Goal: Task Accomplishment & Management: Manage account settings

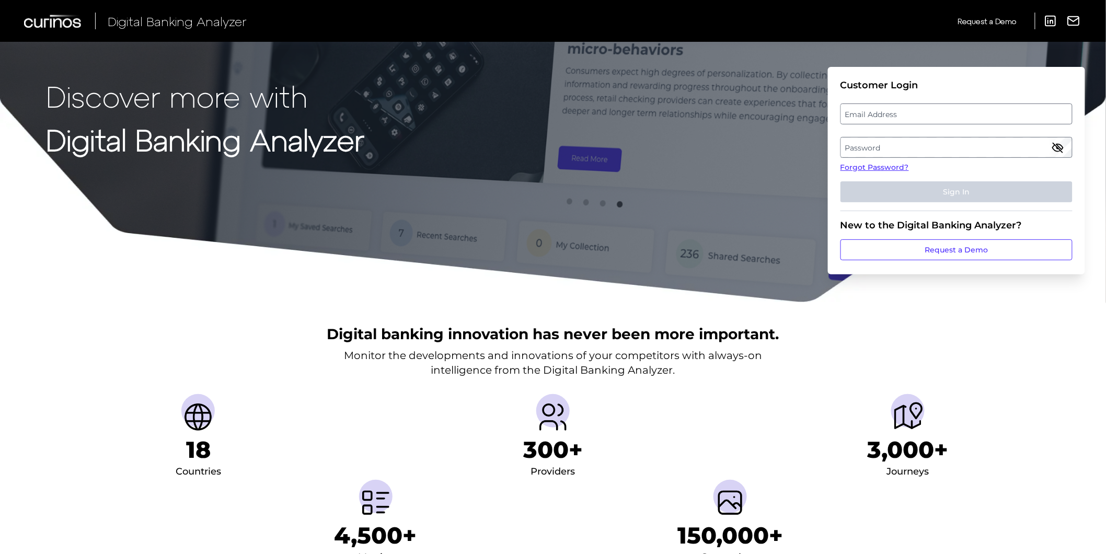
click at [929, 112] on label "Email Address" at bounding box center [956, 114] width 231 height 19
click at [929, 112] on input "email" at bounding box center [957, 114] width 232 height 21
click at [923, 119] on input "Email Address" at bounding box center [957, 114] width 232 height 21
type input "[PERSON_NAME][EMAIL_ADDRESS][PERSON_NAME][DOMAIN_NAME]"
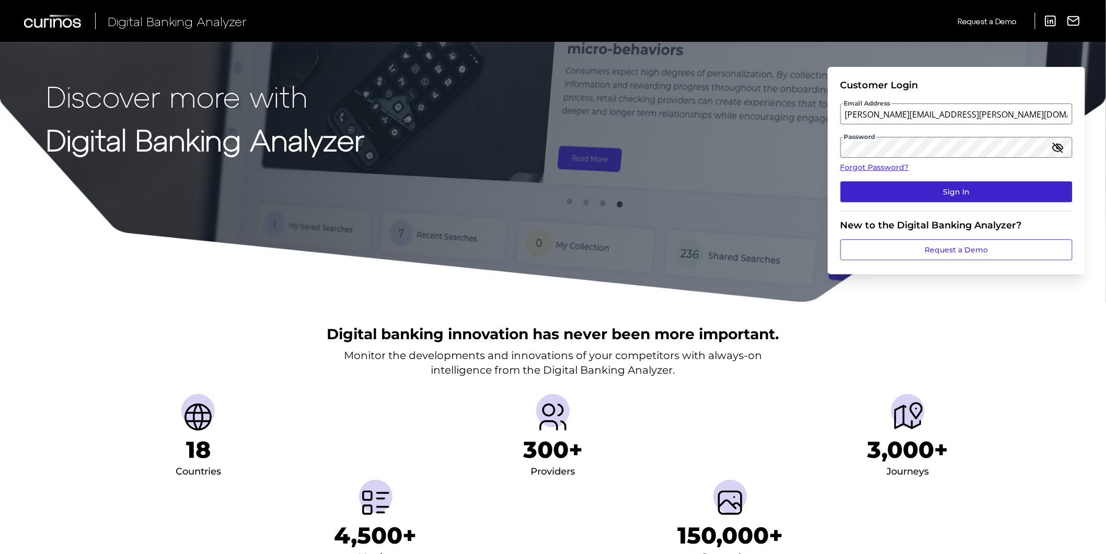
click at [895, 190] on button "Sign In" at bounding box center [957, 191] width 232 height 21
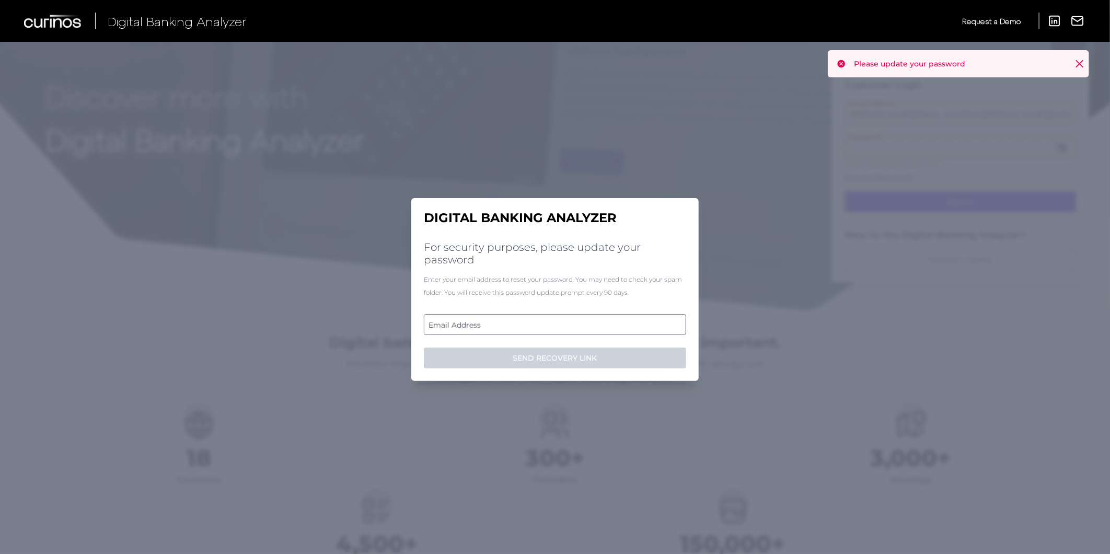
click at [550, 322] on label "Email Address" at bounding box center [554, 324] width 261 height 19
click at [550, 322] on input "email" at bounding box center [555, 324] width 262 height 21
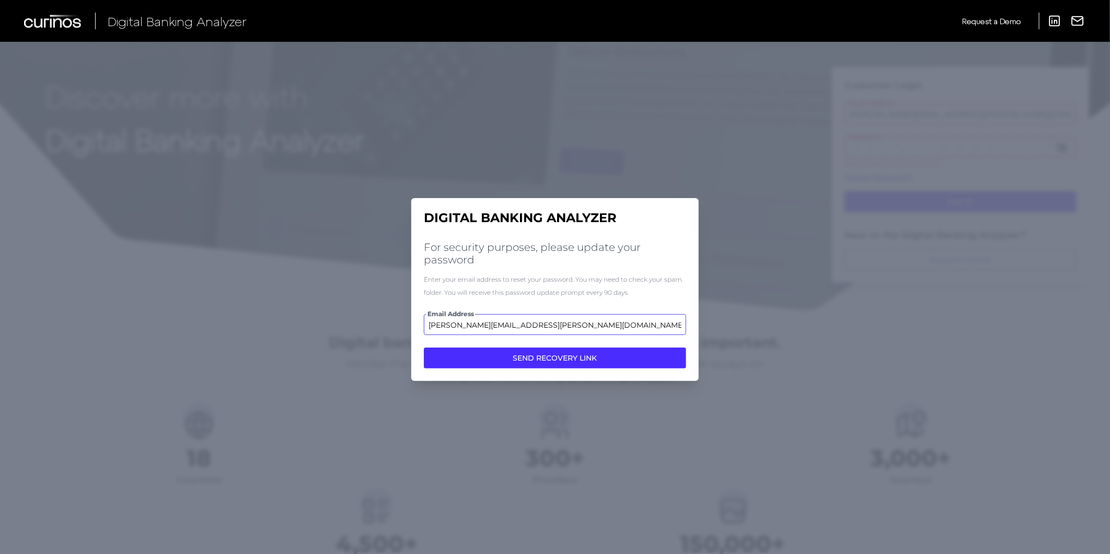
type input "elizabeth.hodach.demo@curinos.com"
click at [566, 352] on button "SEND RECOVERY LINK" at bounding box center [555, 358] width 262 height 21
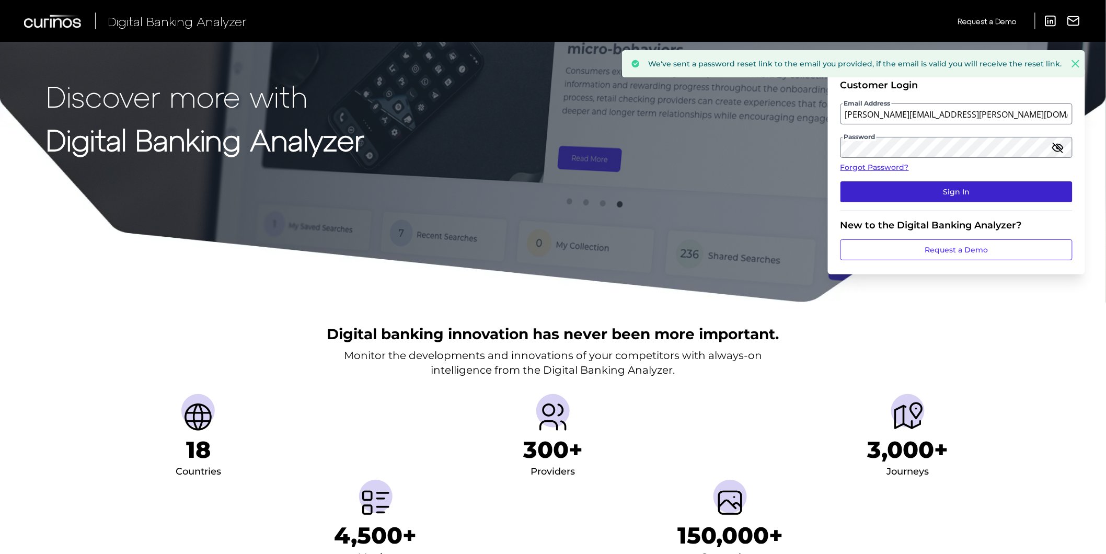
click at [922, 190] on button "Sign In" at bounding box center [957, 191] width 232 height 21
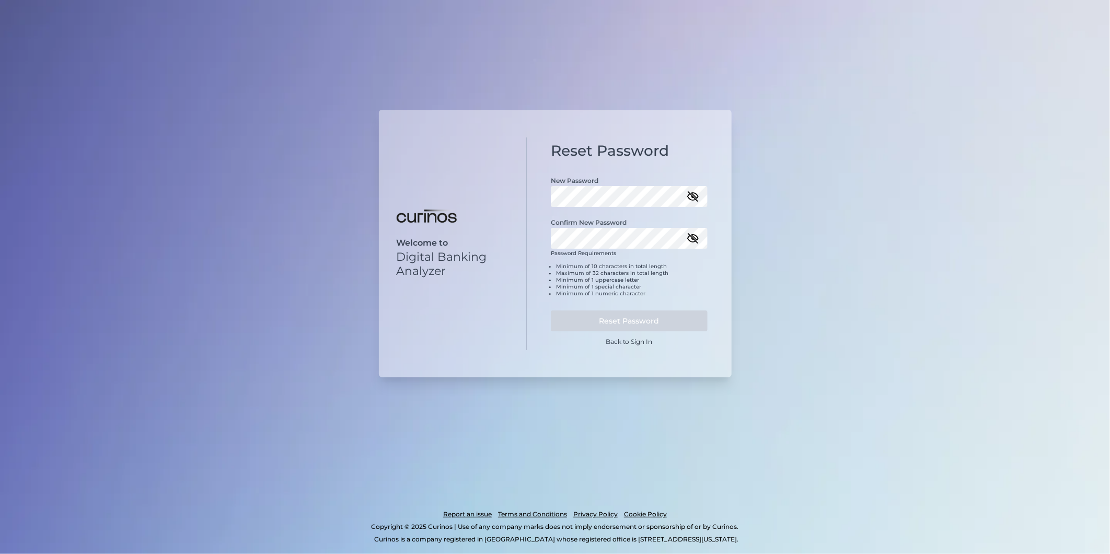
click at [693, 197] on icon "button" at bounding box center [693, 196] width 10 height 7
click at [548, 187] on div "Reset Password New Password Confirm New Password Password Requirements Minimum …" at bounding box center [629, 244] width 205 height 210
click at [693, 239] on icon "button" at bounding box center [693, 237] width 13 height 13
click at [657, 316] on button "Reset Password" at bounding box center [629, 319] width 157 height 21
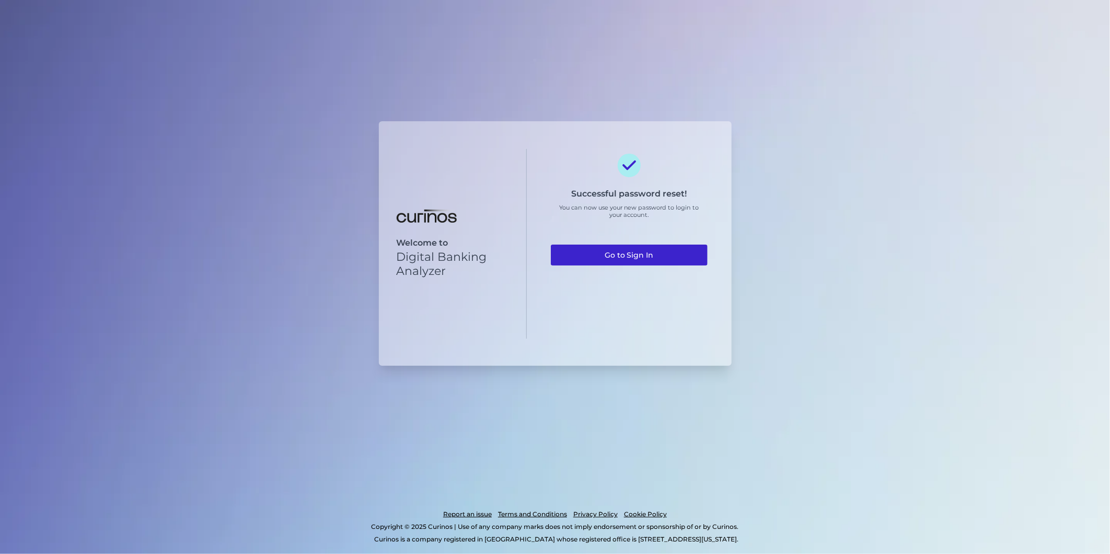
click at [629, 257] on link "Go to Sign In" at bounding box center [629, 255] width 157 height 21
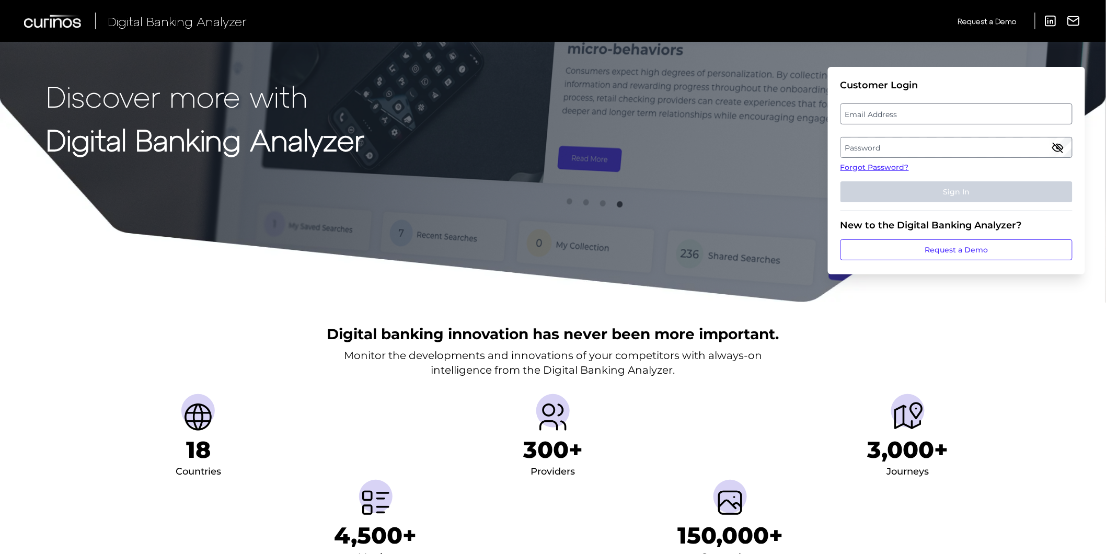
click at [927, 119] on label "Email Address" at bounding box center [956, 114] width 231 height 19
click at [927, 119] on input "email" at bounding box center [957, 114] width 232 height 21
click at [923, 120] on input "Email Address" at bounding box center [957, 114] width 232 height 21
type input "[PERSON_NAME][EMAIL_ADDRESS][PERSON_NAME][DOMAIN_NAME]"
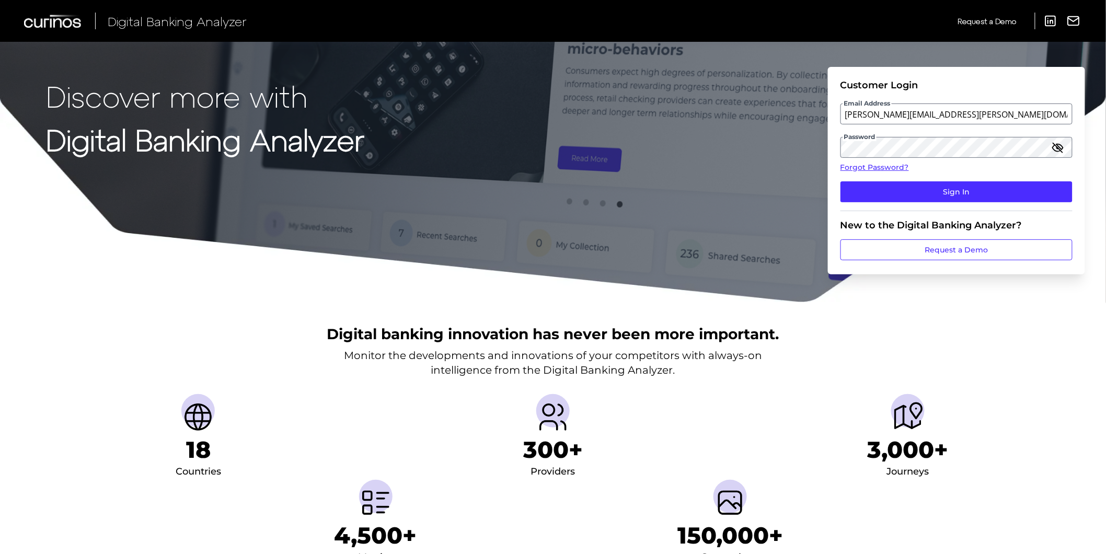
click at [950, 180] on fieldset "Customer Login Email Address [PERSON_NAME][EMAIL_ADDRESS][PERSON_NAME][DOMAIN_N…" at bounding box center [957, 145] width 232 height 132
click at [951, 190] on button "Sign In" at bounding box center [957, 191] width 232 height 21
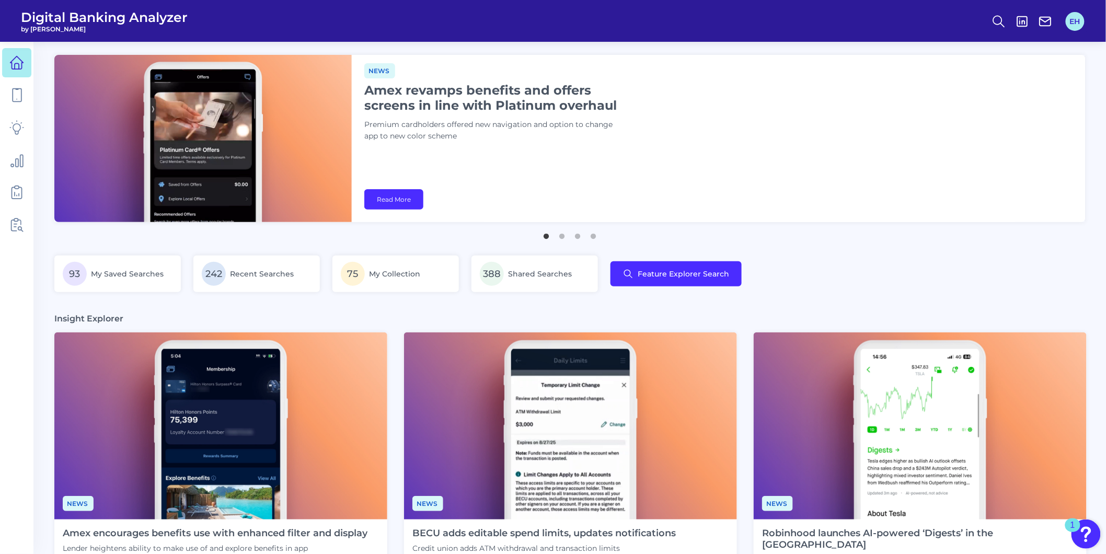
click at [1075, 23] on button "EH" at bounding box center [1075, 21] width 19 height 19
